Goal: Information Seeking & Learning: Learn about a topic

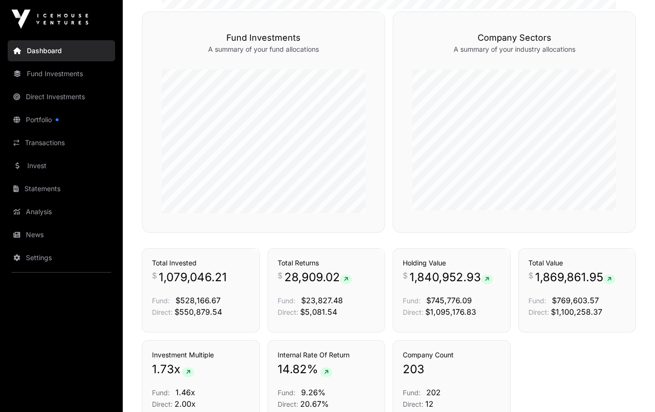
scroll to position [507, 0]
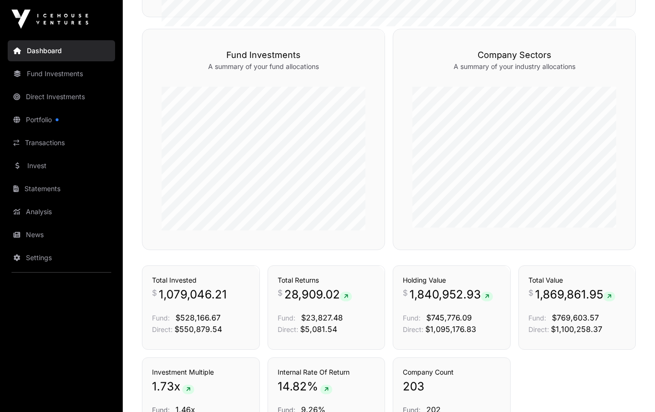
click at [35, 232] on link "News" at bounding box center [61, 234] width 107 height 21
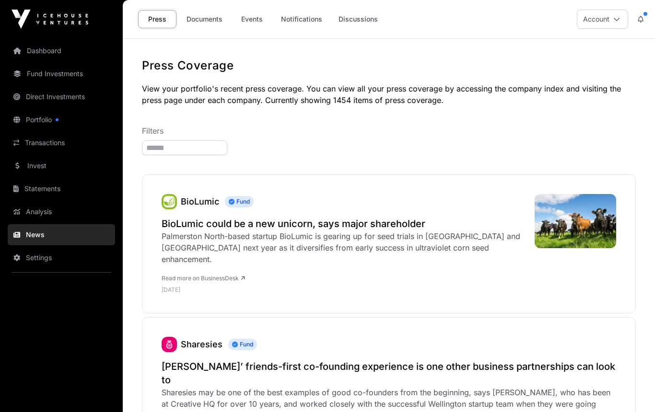
click at [210, 26] on link "Documents" at bounding box center [204, 19] width 48 height 18
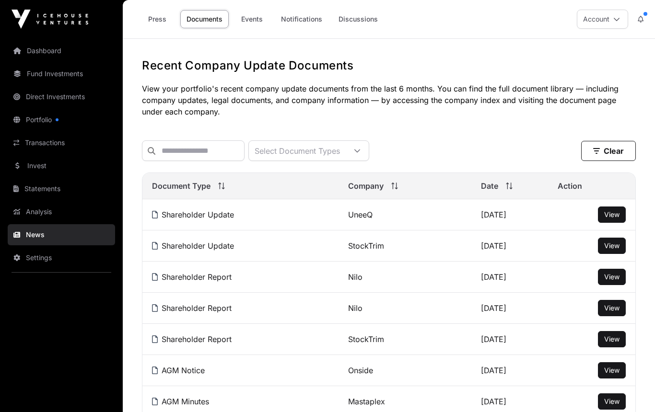
click at [254, 19] on link "Events" at bounding box center [252, 19] width 38 height 18
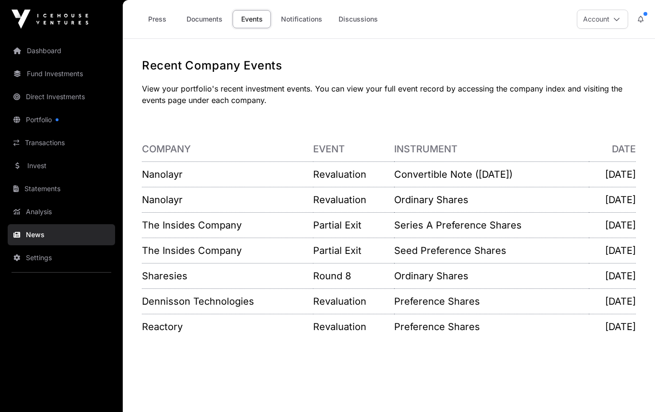
click at [167, 198] on link "Nanolayr" at bounding box center [162, 200] width 41 height 12
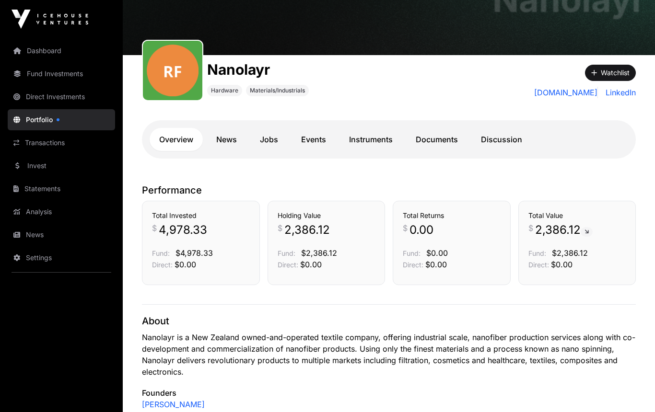
scroll to position [75, 0]
click at [437, 134] on link "Documents" at bounding box center [436, 140] width 61 height 23
click at [432, 139] on link "Documents" at bounding box center [436, 139] width 61 height 23
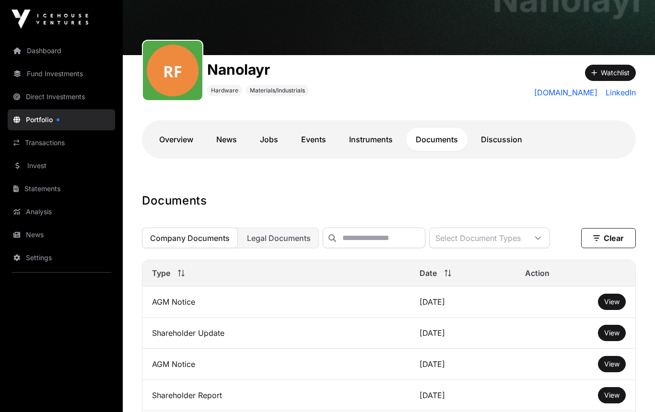
click at [613, 302] on span "View" at bounding box center [611, 302] width 15 height 8
click at [51, 79] on link "Fund Investments" at bounding box center [61, 73] width 107 height 21
click at [315, 141] on link "Events" at bounding box center [314, 139] width 44 height 23
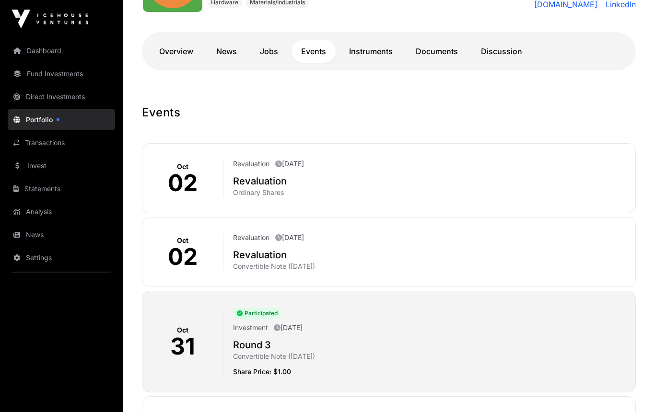
scroll to position [160, 0]
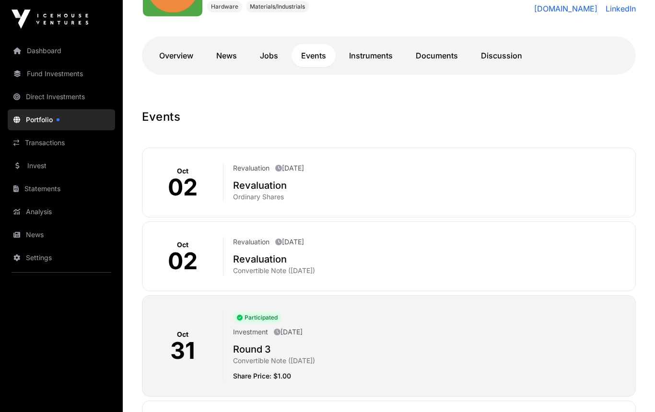
click at [246, 178] on div "Revaluation October 2nd 2025 Revaluation Ordinary Shares" at bounding box center [425, 183] width 404 height 38
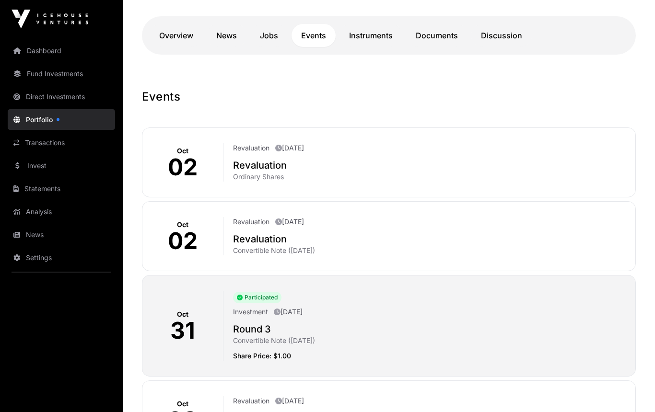
scroll to position [180, 0]
click at [45, 74] on link "Fund Investments" at bounding box center [61, 73] width 107 height 21
click at [39, 74] on link "Fund Investments" at bounding box center [61, 73] width 107 height 21
click at [35, 79] on link "Fund Investments" at bounding box center [61, 73] width 107 height 21
click at [16, 78] on link "Fund Investments" at bounding box center [61, 73] width 107 height 21
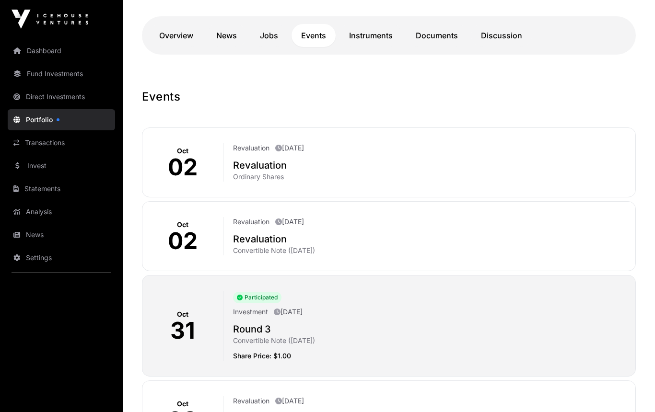
click at [182, 24] on link "Overview" at bounding box center [176, 35] width 53 height 23
click at [167, 24] on link "Overview" at bounding box center [176, 35] width 53 height 23
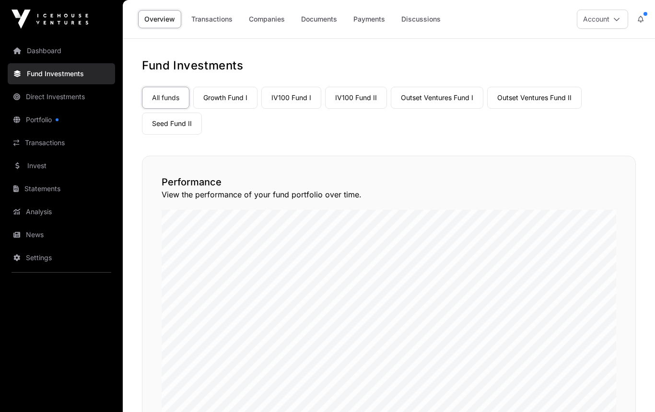
click at [228, 92] on link "Growth Fund I" at bounding box center [225, 98] width 64 height 22
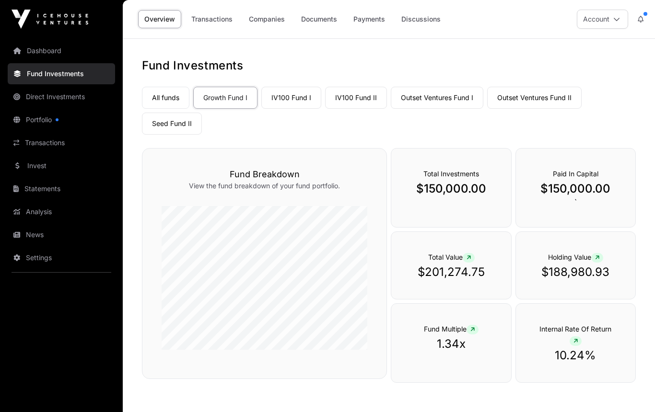
click at [270, 24] on link "Companies" at bounding box center [267, 19] width 48 height 18
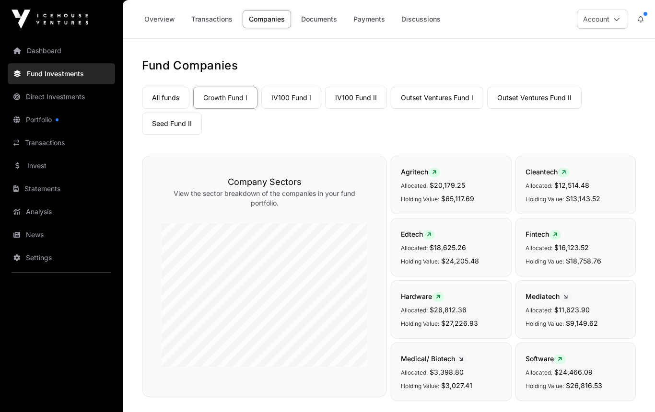
click at [42, 140] on link "Transactions" at bounding box center [61, 142] width 107 height 21
click at [38, 150] on link "Transactions" at bounding box center [61, 142] width 107 height 21
